Goal: Find specific page/section: Find specific page/section

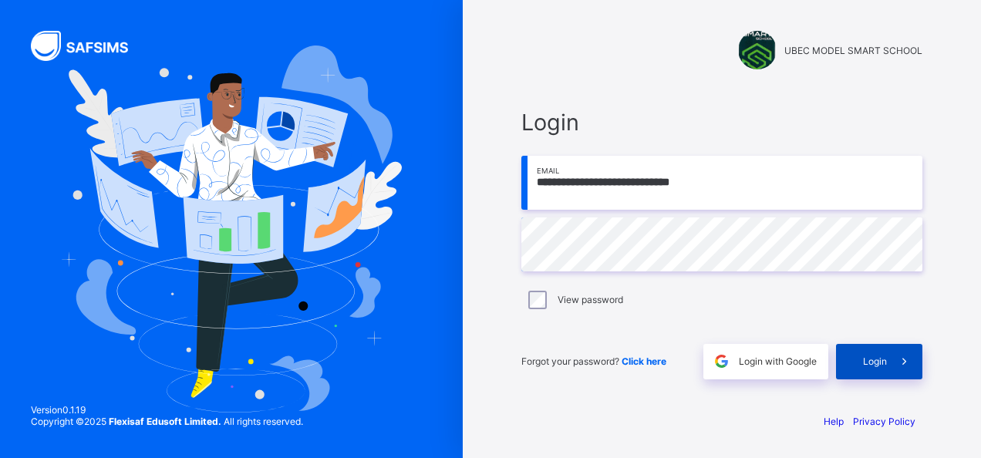
click at [898, 359] on icon at bounding box center [905, 361] width 16 height 15
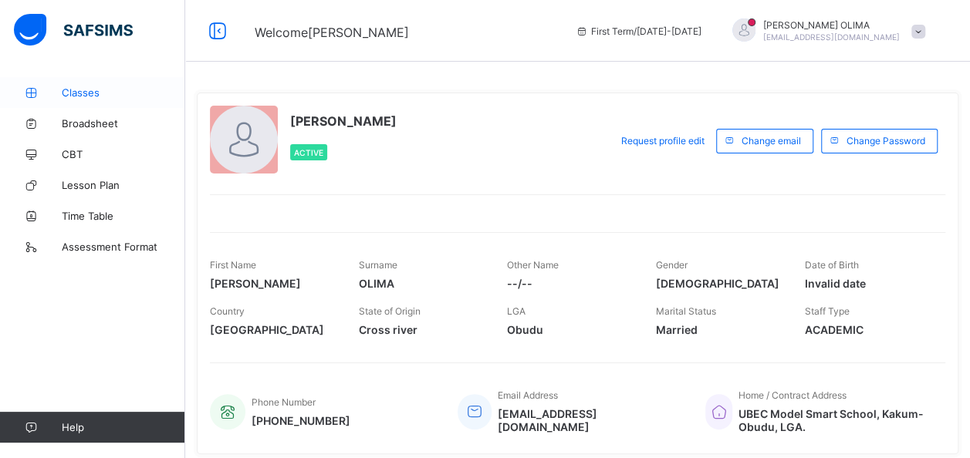
click at [69, 86] on span "Classes" at bounding box center [123, 92] width 123 height 12
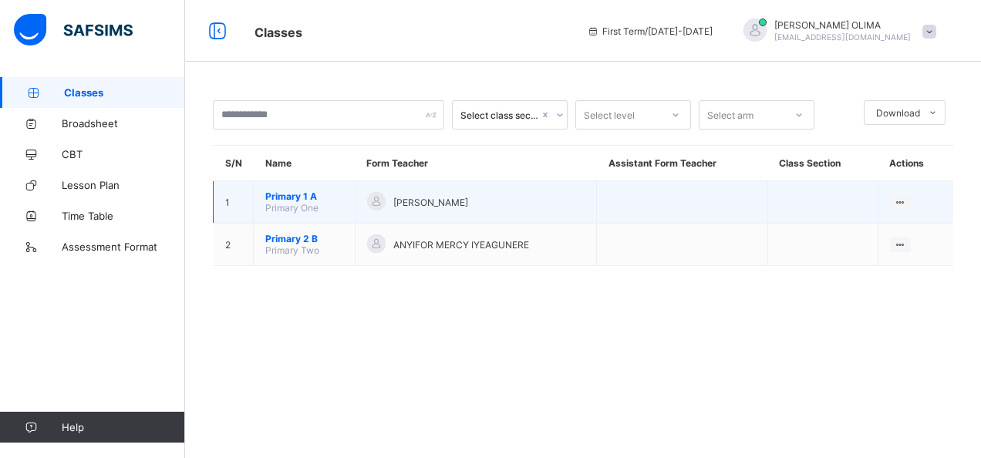
click at [301, 192] on span "Primary 1 A" at bounding box center [304, 197] width 78 height 12
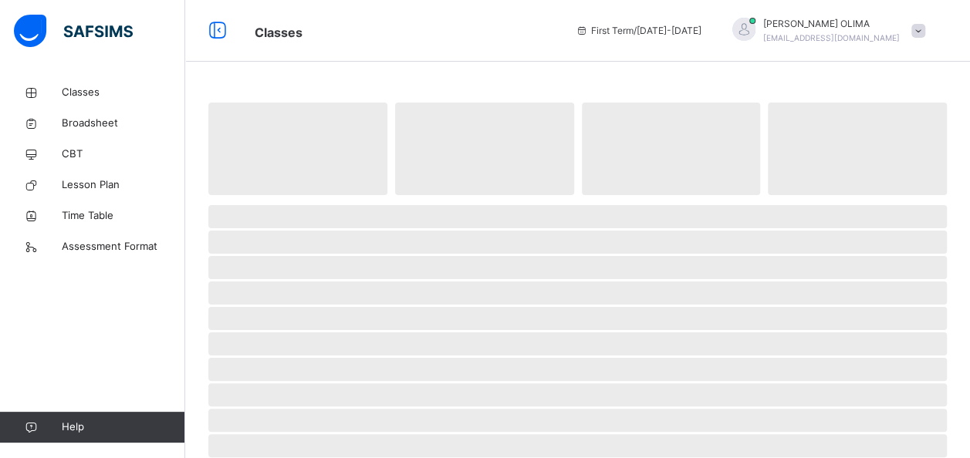
click at [301, 192] on span "‌" at bounding box center [297, 149] width 179 height 93
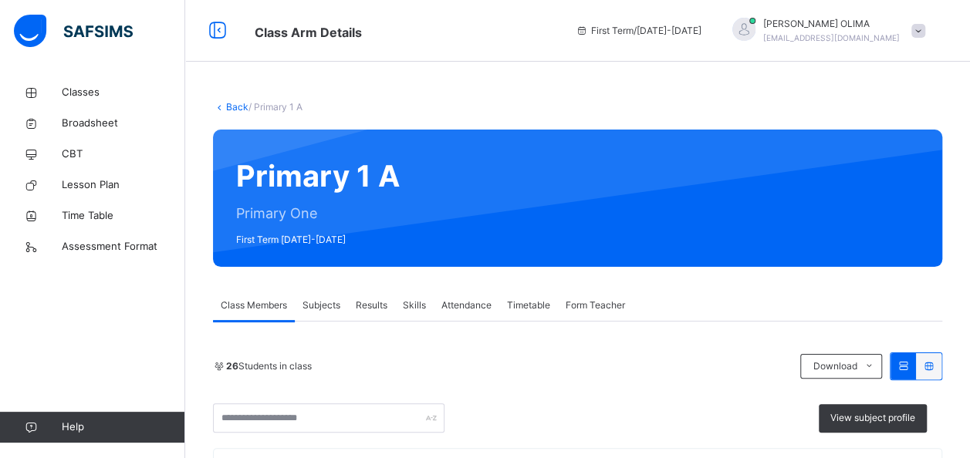
click at [254, 302] on span "Class Members" at bounding box center [254, 306] width 66 height 14
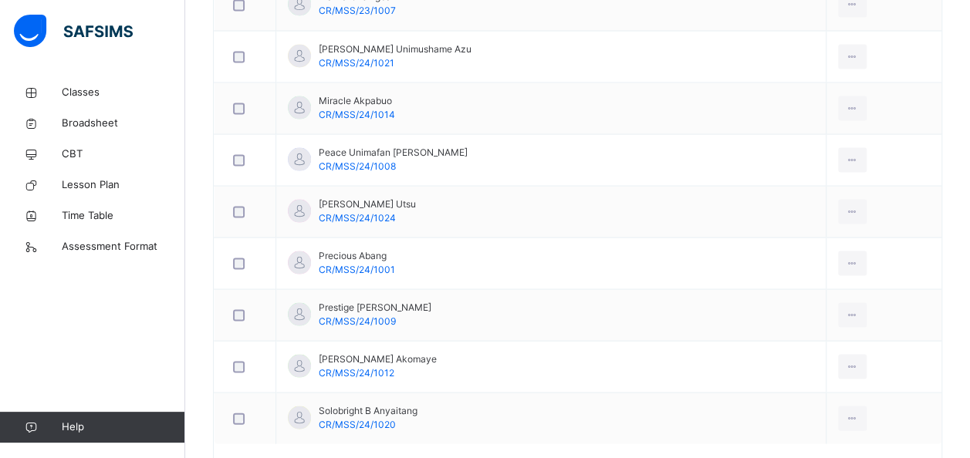
scroll to position [1403, 0]
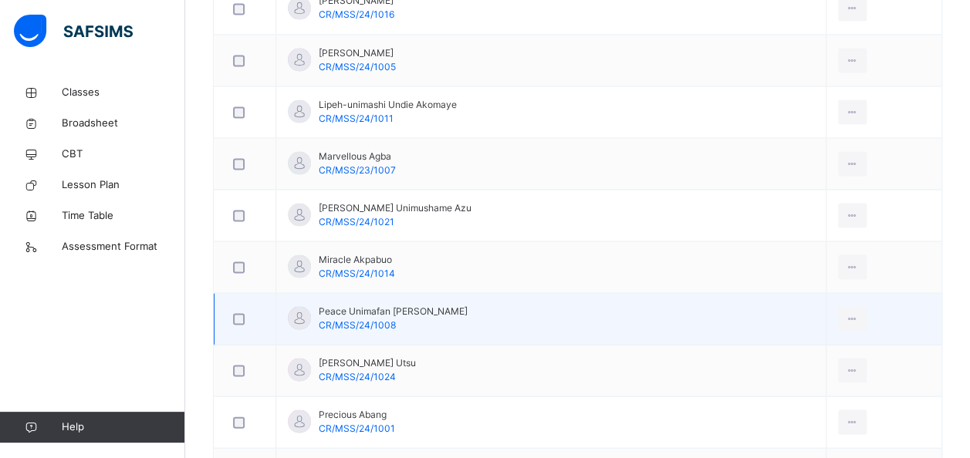
click at [635, 345] on td "[PERSON_NAME] Utsu CR/MSS/24/1024" at bounding box center [551, 371] width 550 height 52
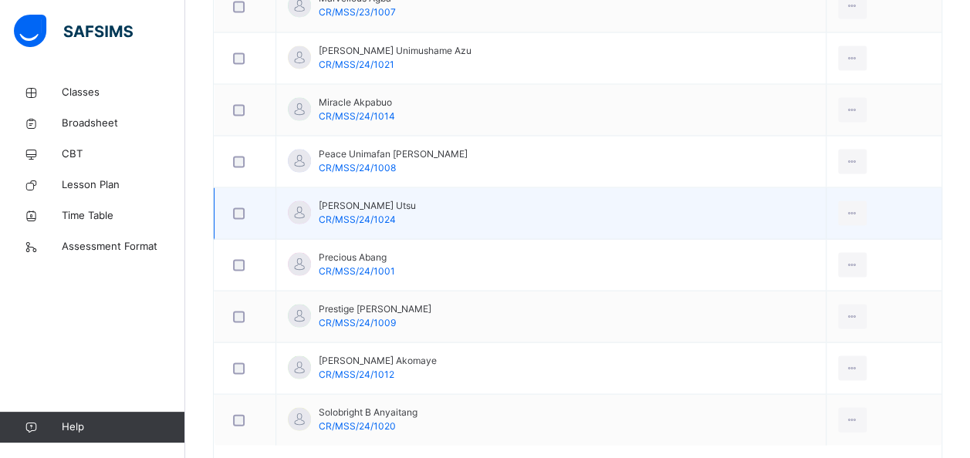
drag, startPoint x: 629, startPoint y: 169, endPoint x: 508, endPoint y: 224, distance: 132.2
click at [629, 169] on td "Peace Unimafan Agim CR/MSS/24/1008" at bounding box center [551, 162] width 550 height 52
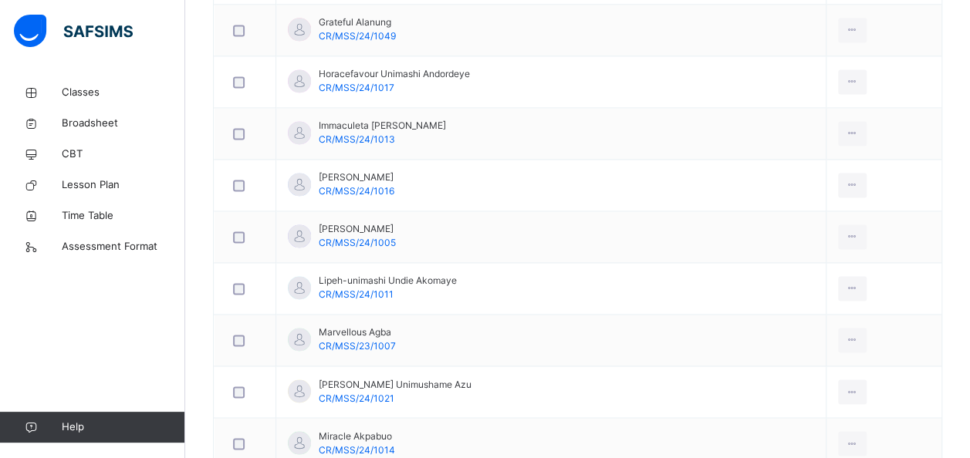
scroll to position [1071, 0]
click at [508, 224] on td "[PERSON_NAME] [PERSON_NAME]/MSS/24/1005" at bounding box center [551, 236] width 550 height 52
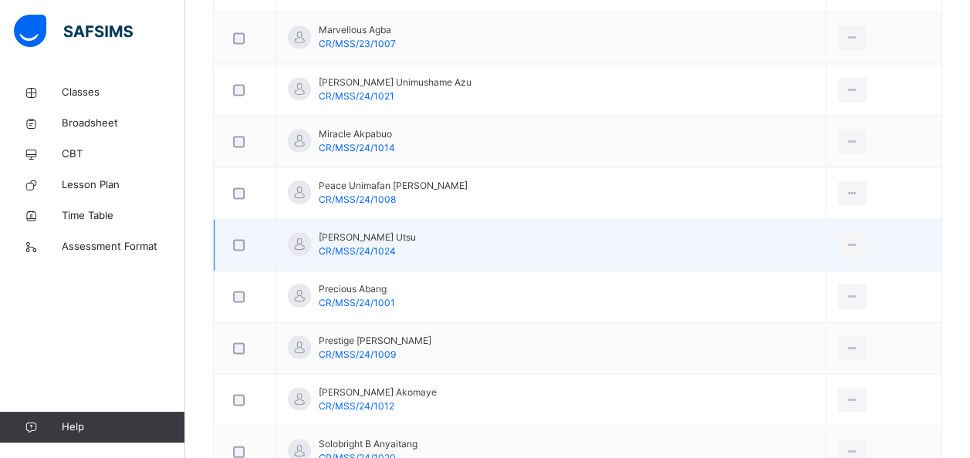
scroll to position [1370, 0]
click at [508, 224] on td "[PERSON_NAME] Utsu CR/MSS/24/1024" at bounding box center [551, 247] width 550 height 52
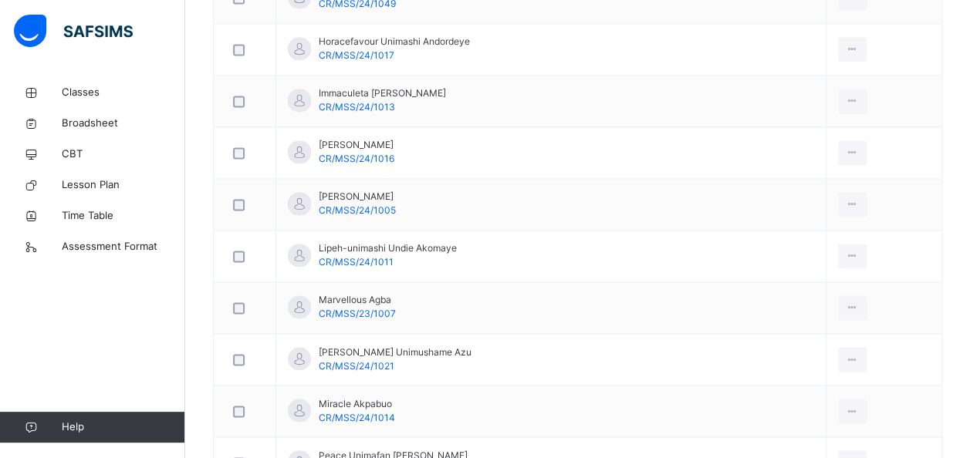
scroll to position [1102, 0]
